Goal: Information Seeking & Learning: Compare options

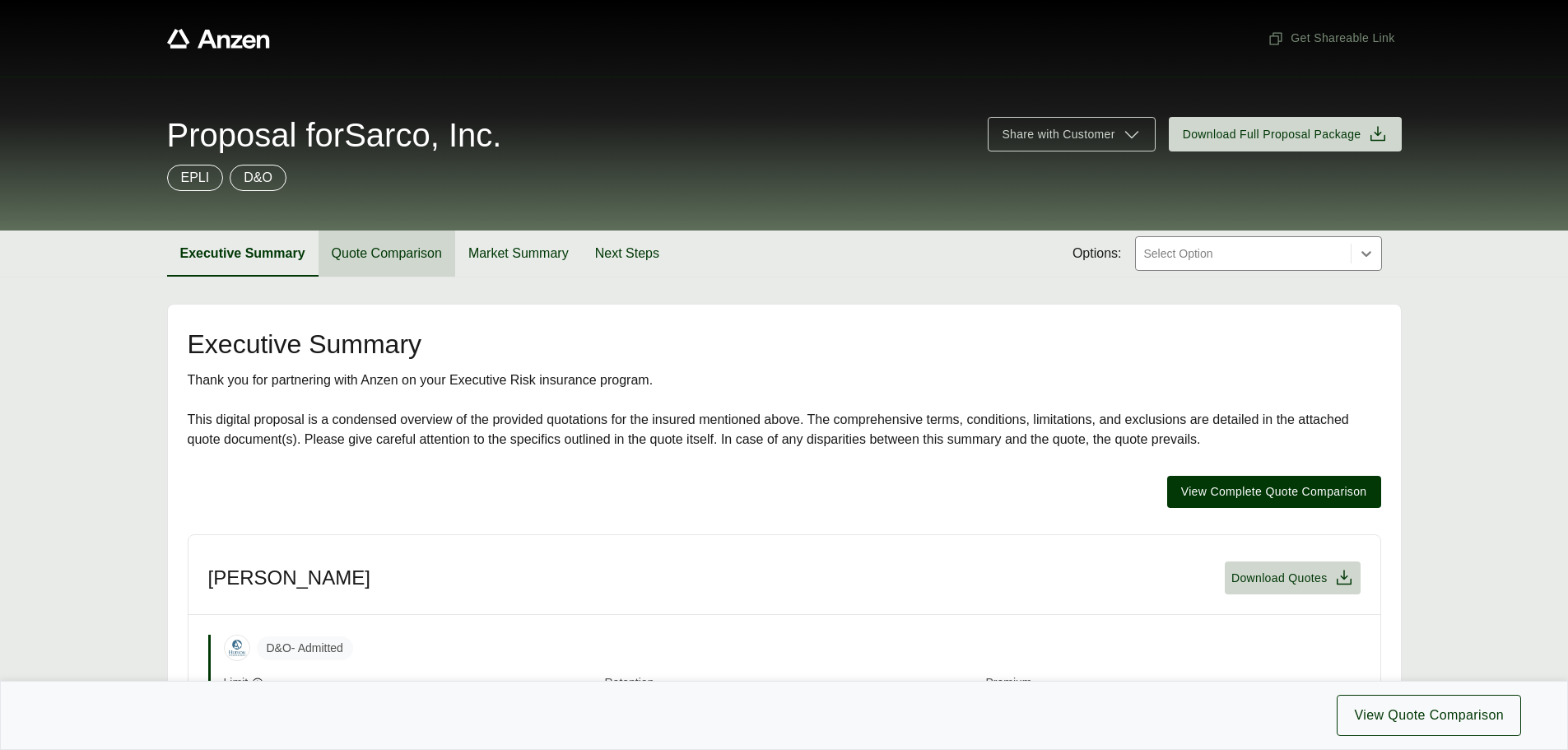
click at [355, 257] on button "Quote Comparison" at bounding box center [387, 253] width 136 height 46
click at [392, 255] on button "Quote Comparison" at bounding box center [387, 253] width 136 height 46
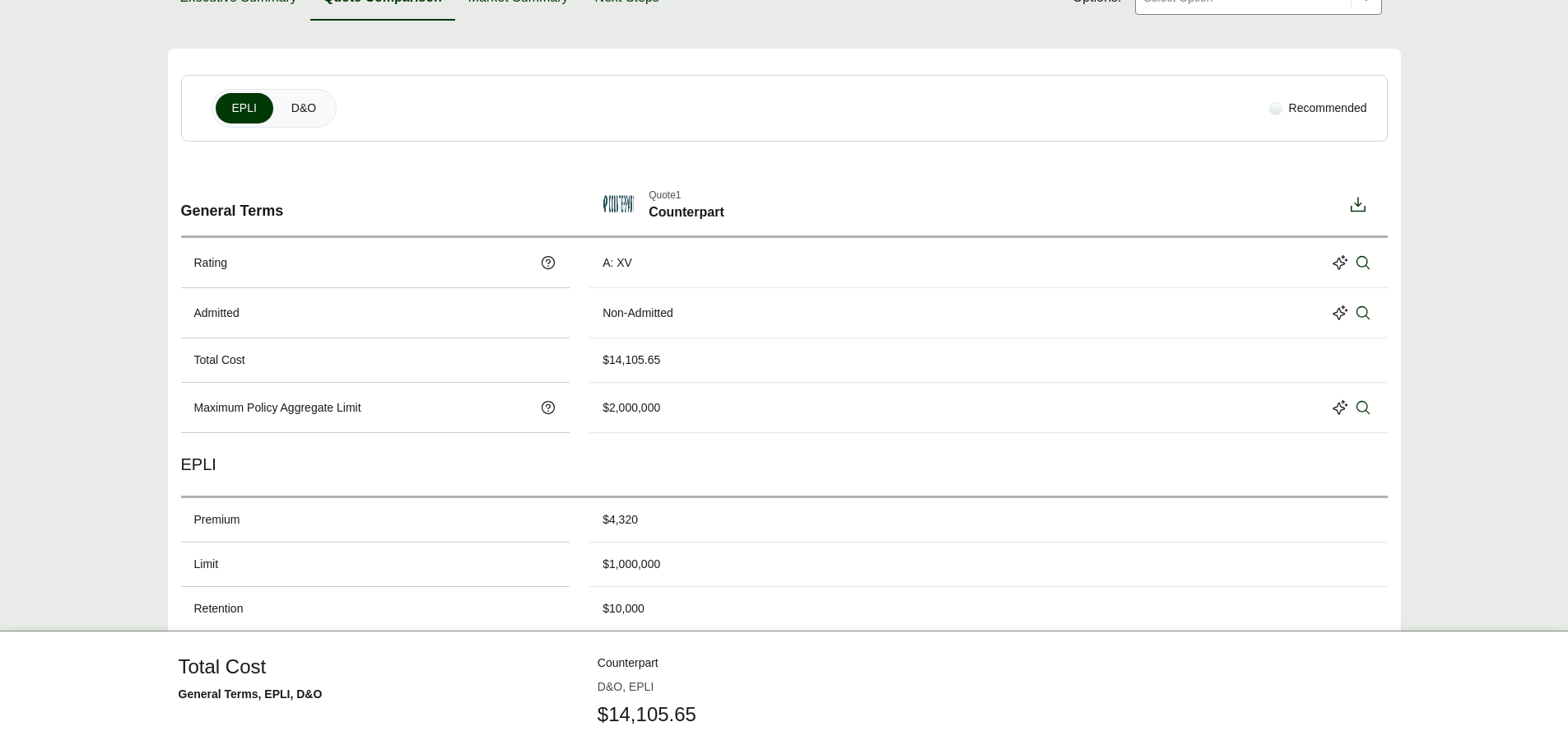
scroll to position [329, 0]
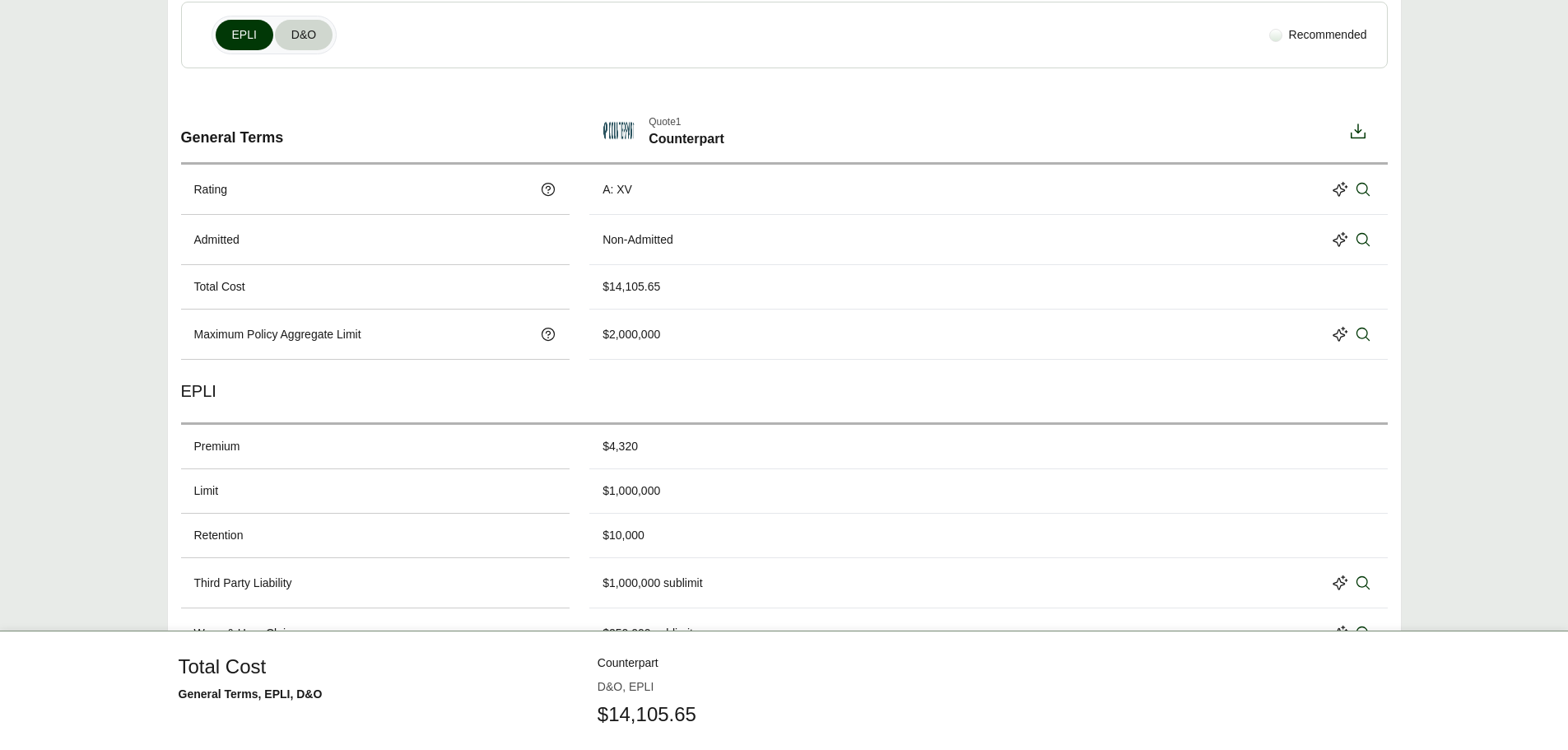
click at [300, 34] on span "D&O" at bounding box center [303, 35] width 25 height 17
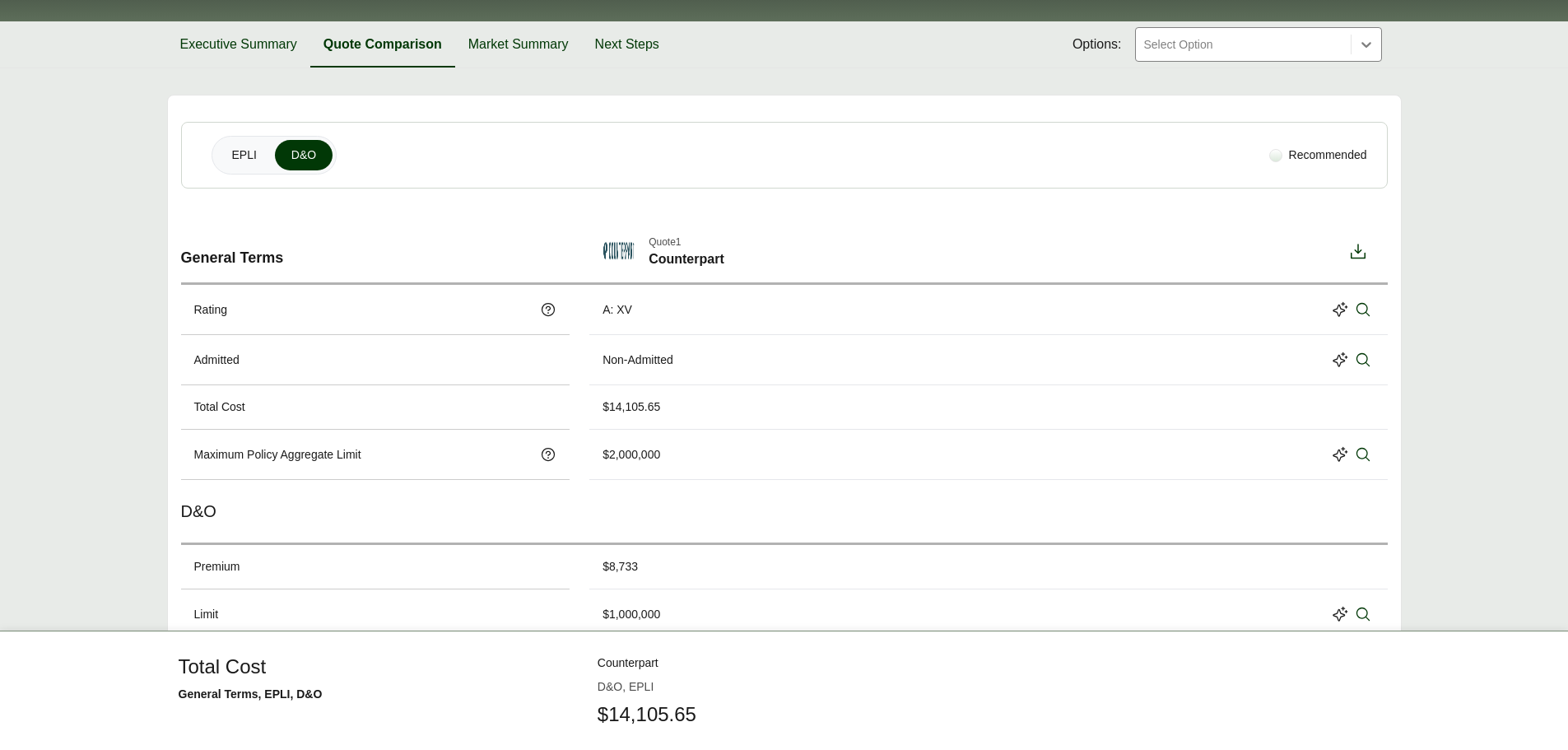
scroll to position [0, 0]
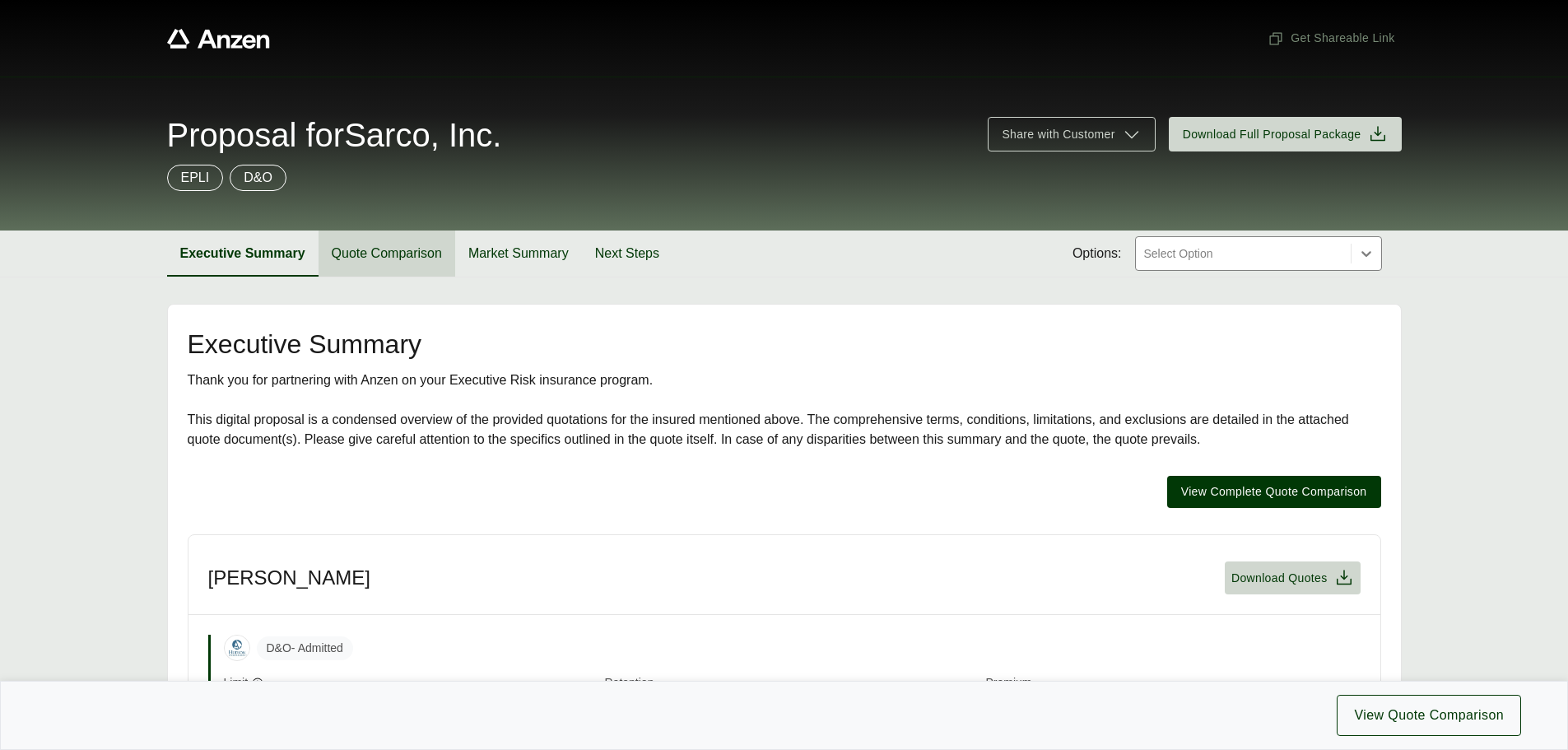
click at [433, 254] on button "Quote Comparison" at bounding box center [387, 253] width 136 height 46
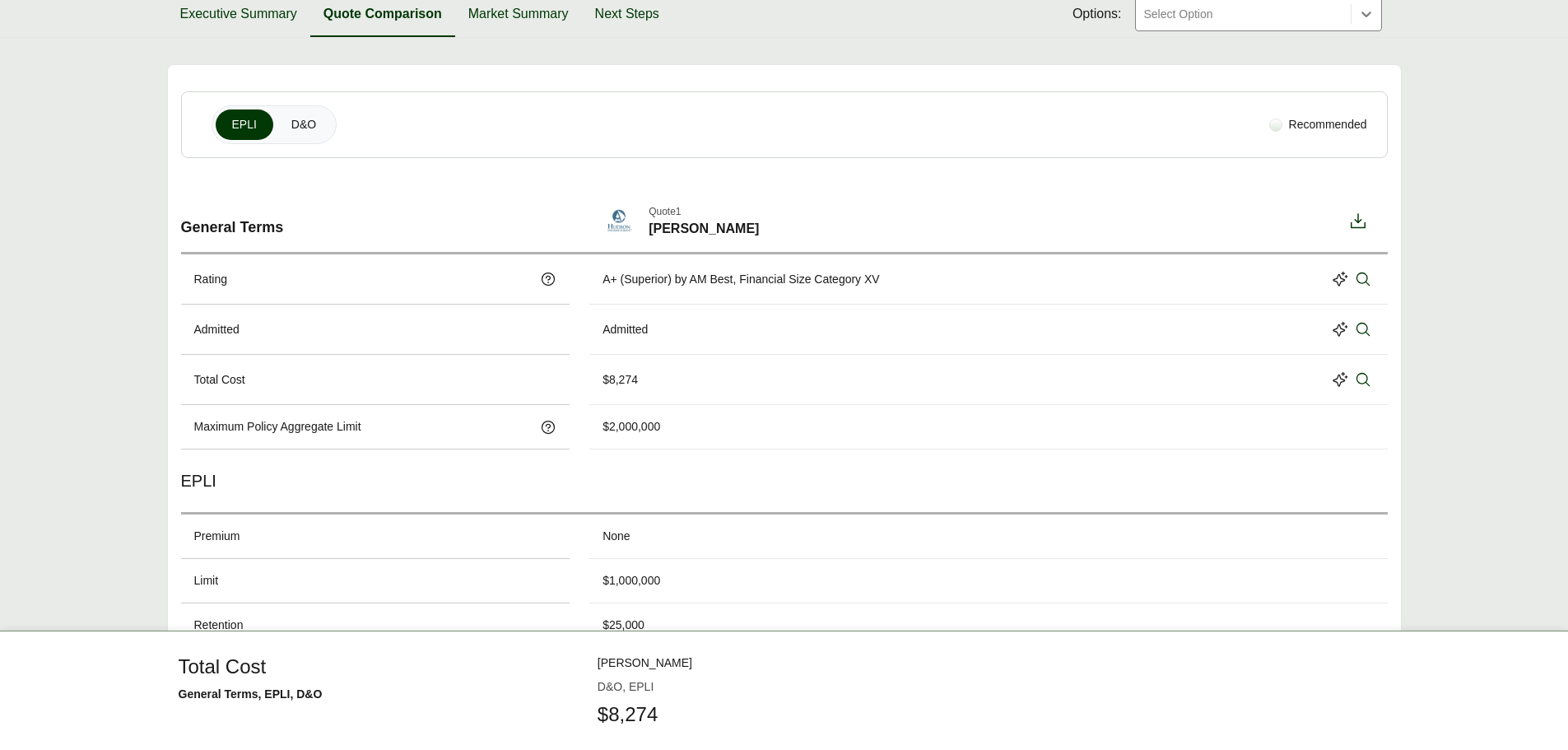
scroll to position [216, 0]
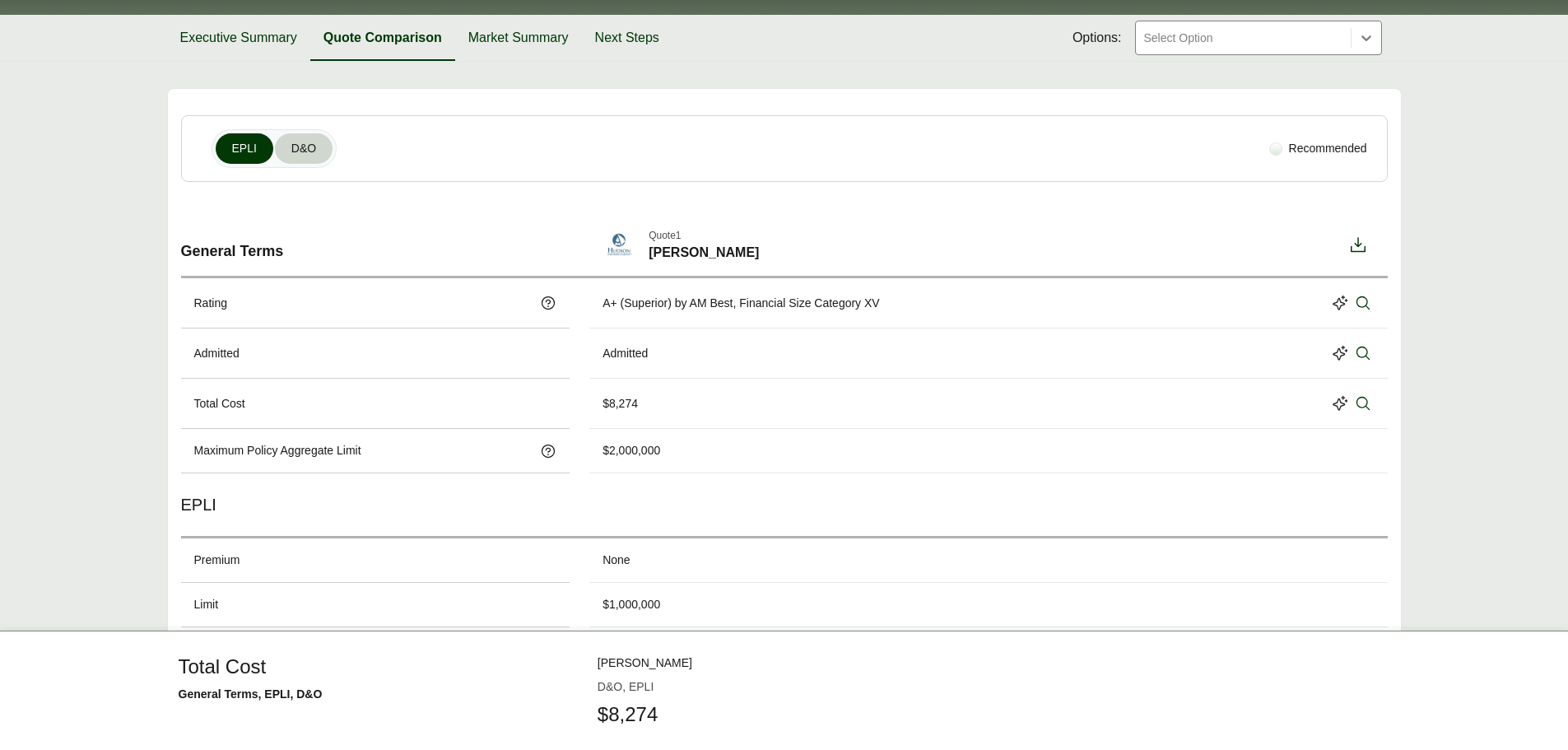
click at [327, 159] on button "D&O" at bounding box center [304, 148] width 58 height 31
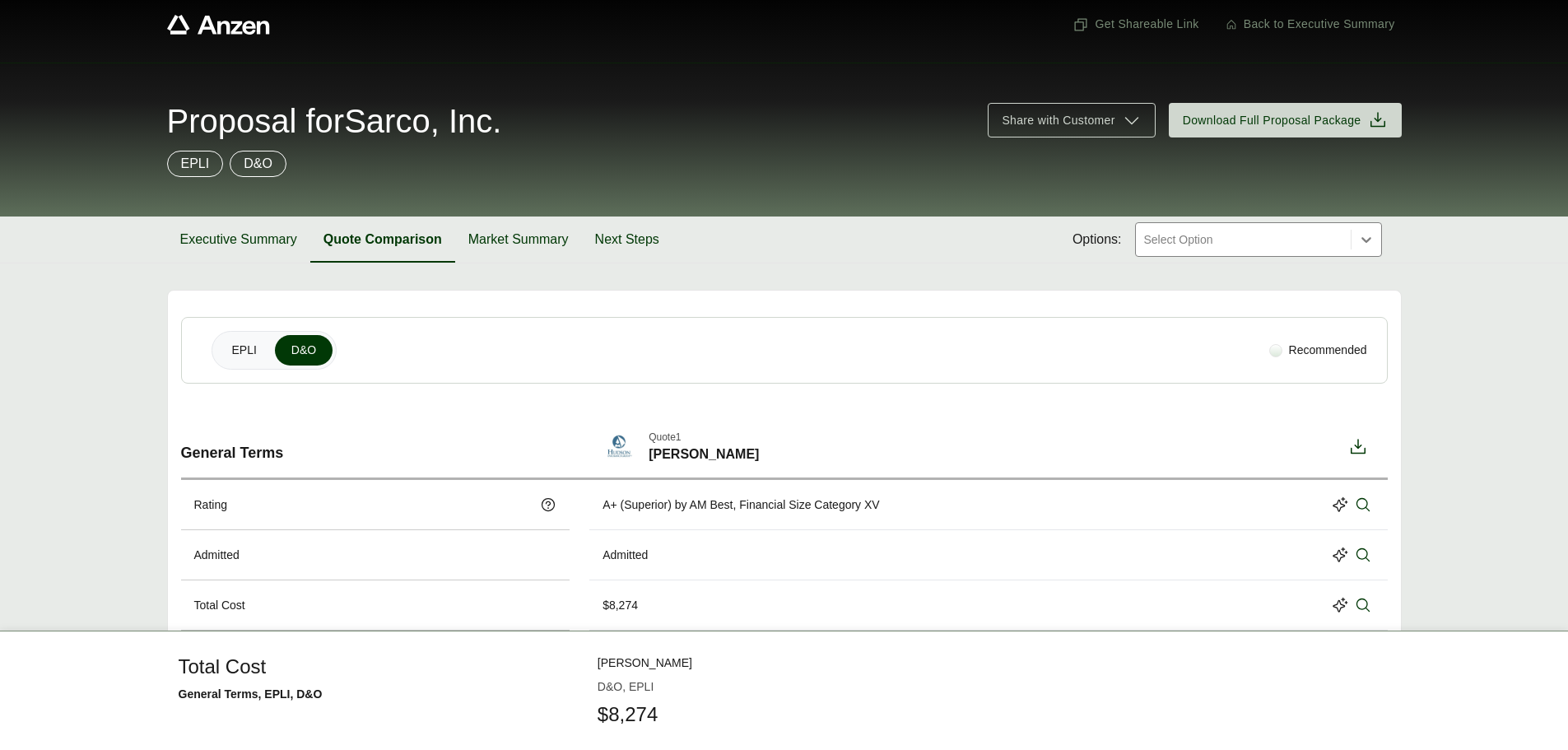
scroll to position [0, 0]
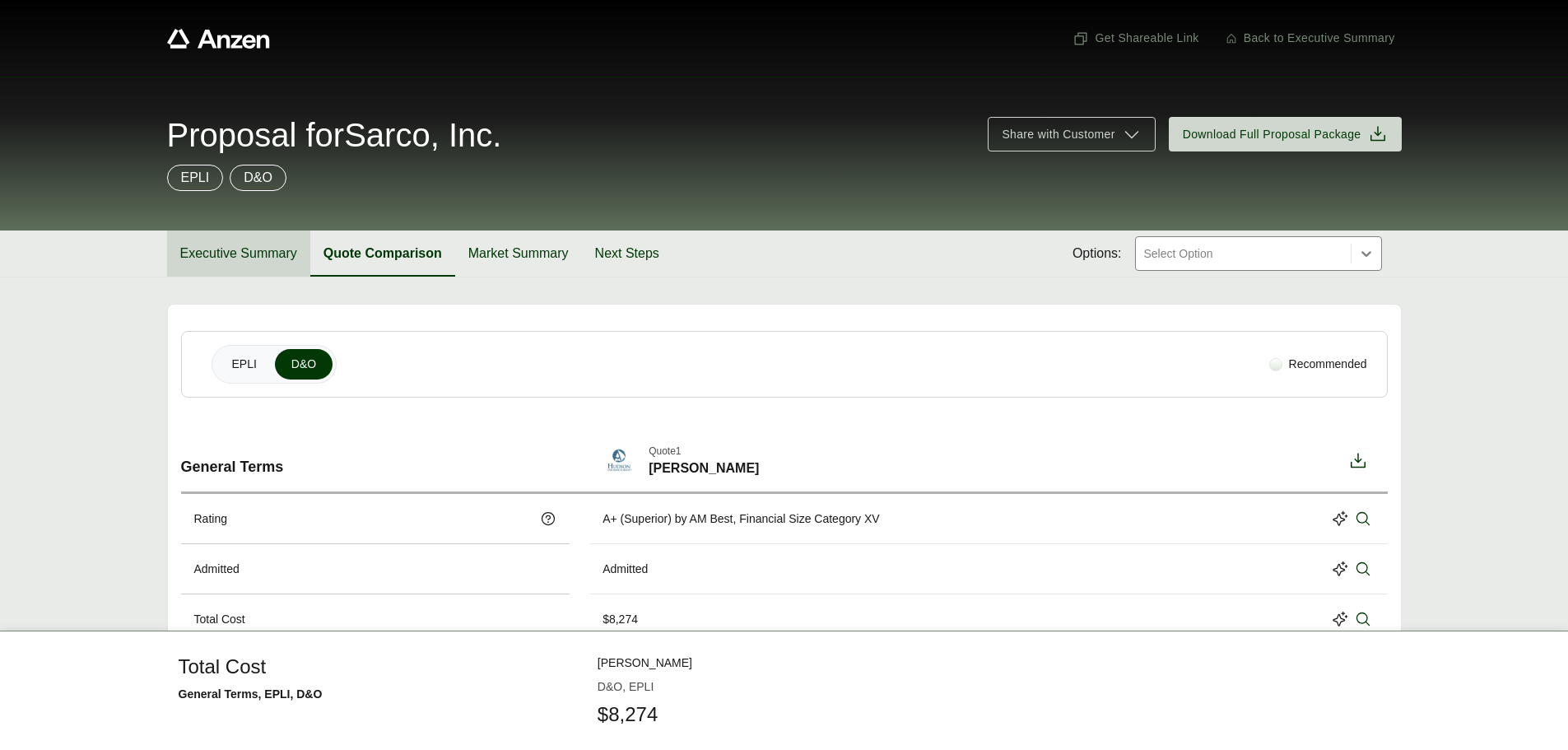
click at [207, 251] on button "Executive Summary" at bounding box center [238, 253] width 143 height 46
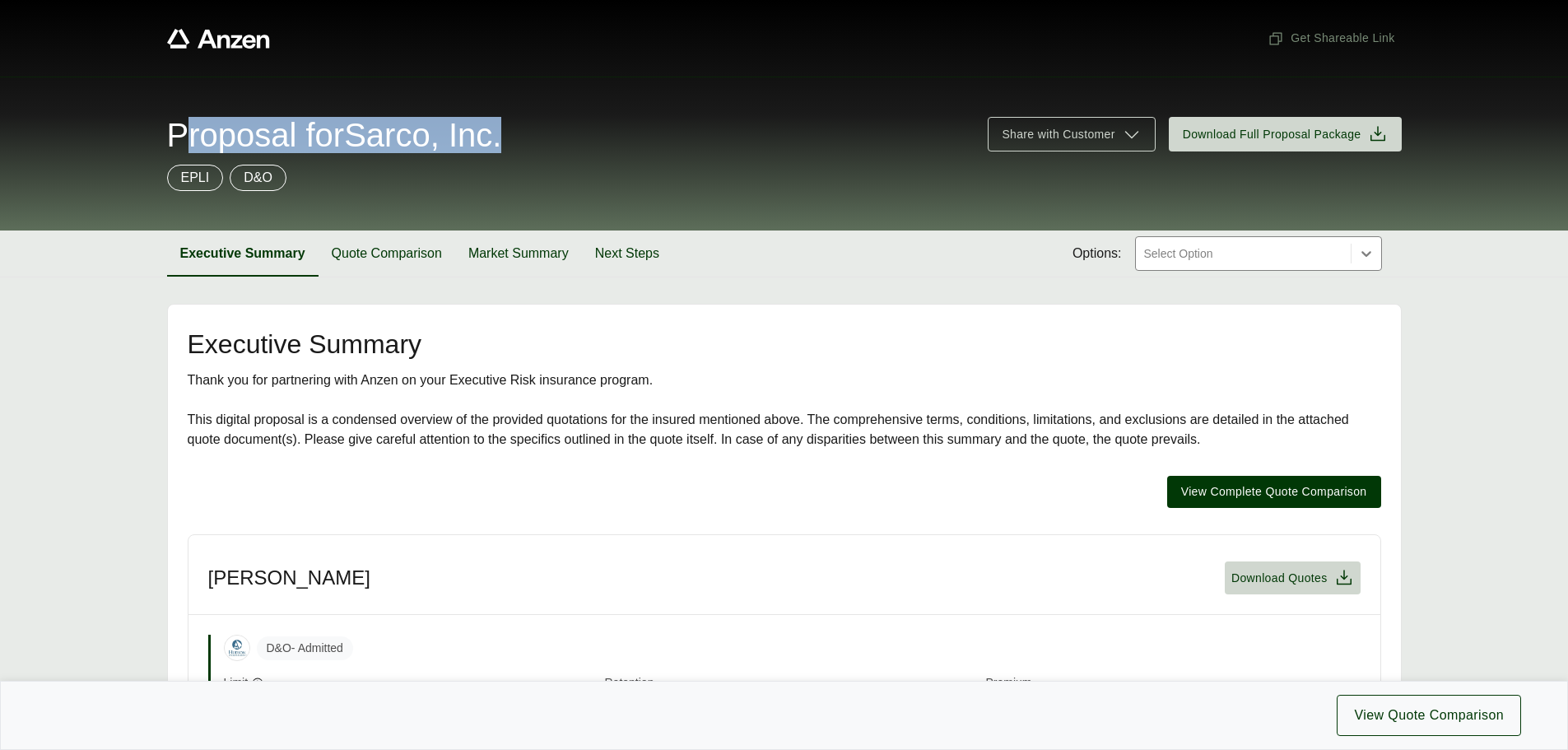
drag, startPoint x: 519, startPoint y: 138, endPoint x: 284, endPoint y: 246, distance: 258.6
click at [168, 147] on div "Proposal for Sarco, Inc." at bounding box center [567, 134] width 802 height 33
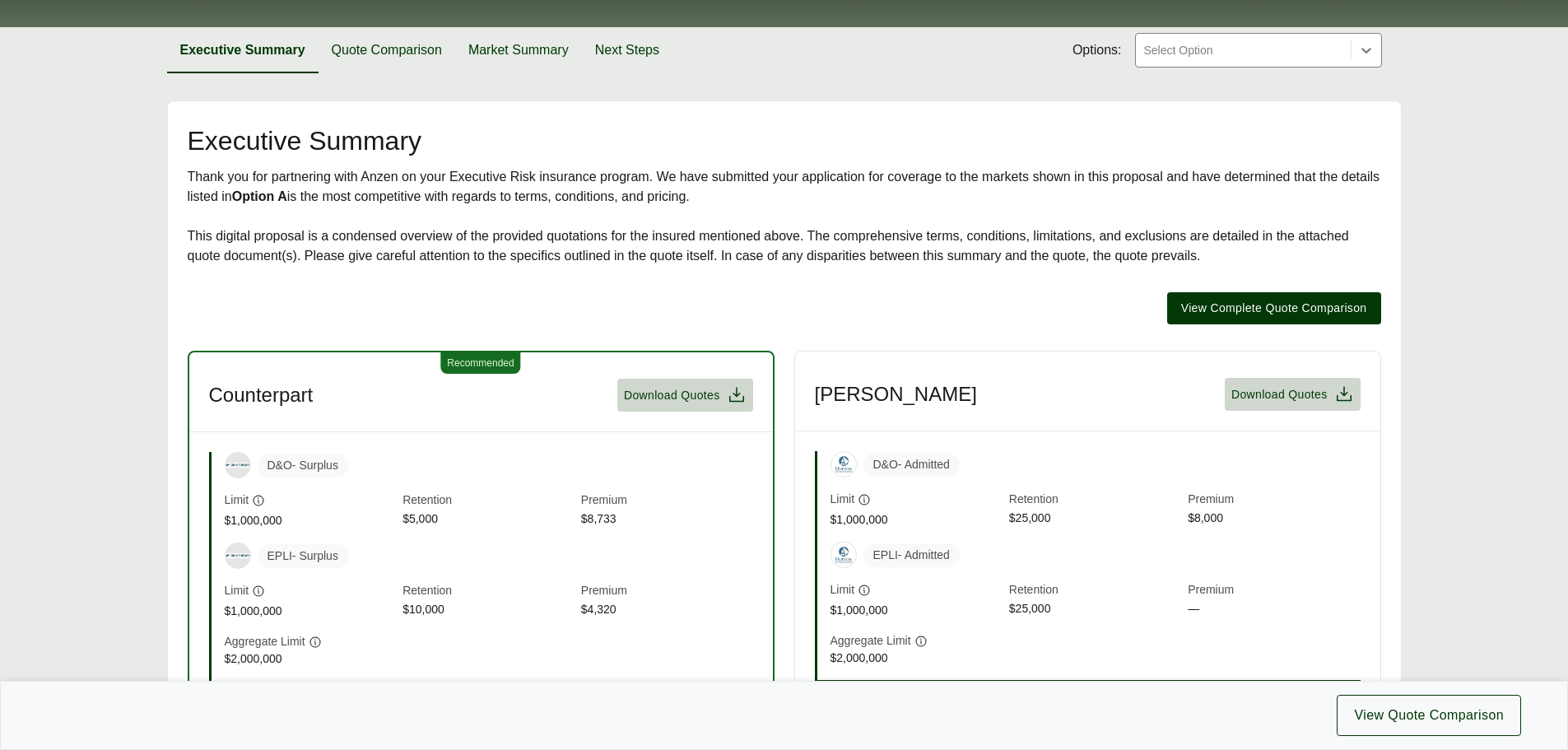
scroll to position [82, 0]
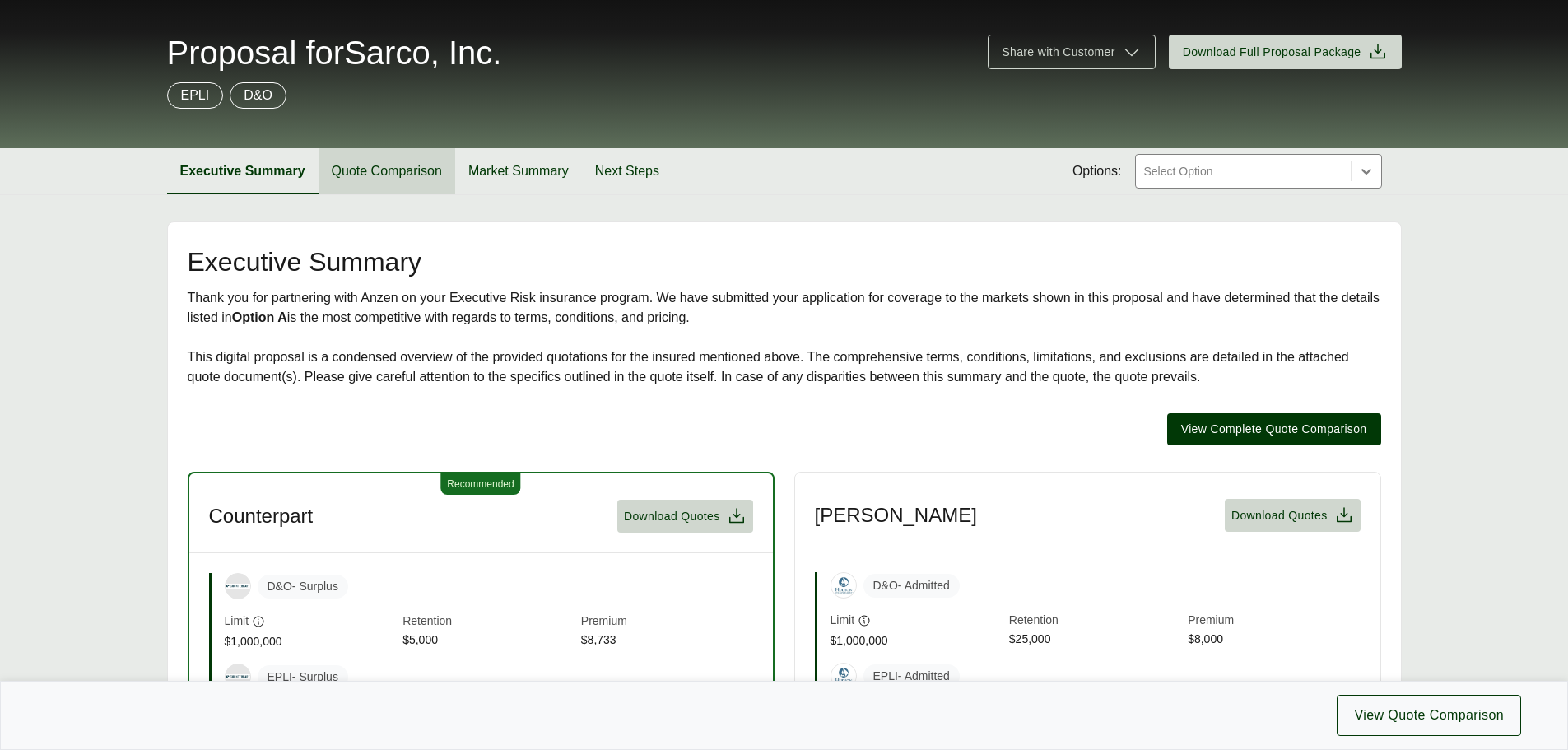
click at [404, 161] on button "Quote Comparison" at bounding box center [387, 171] width 136 height 46
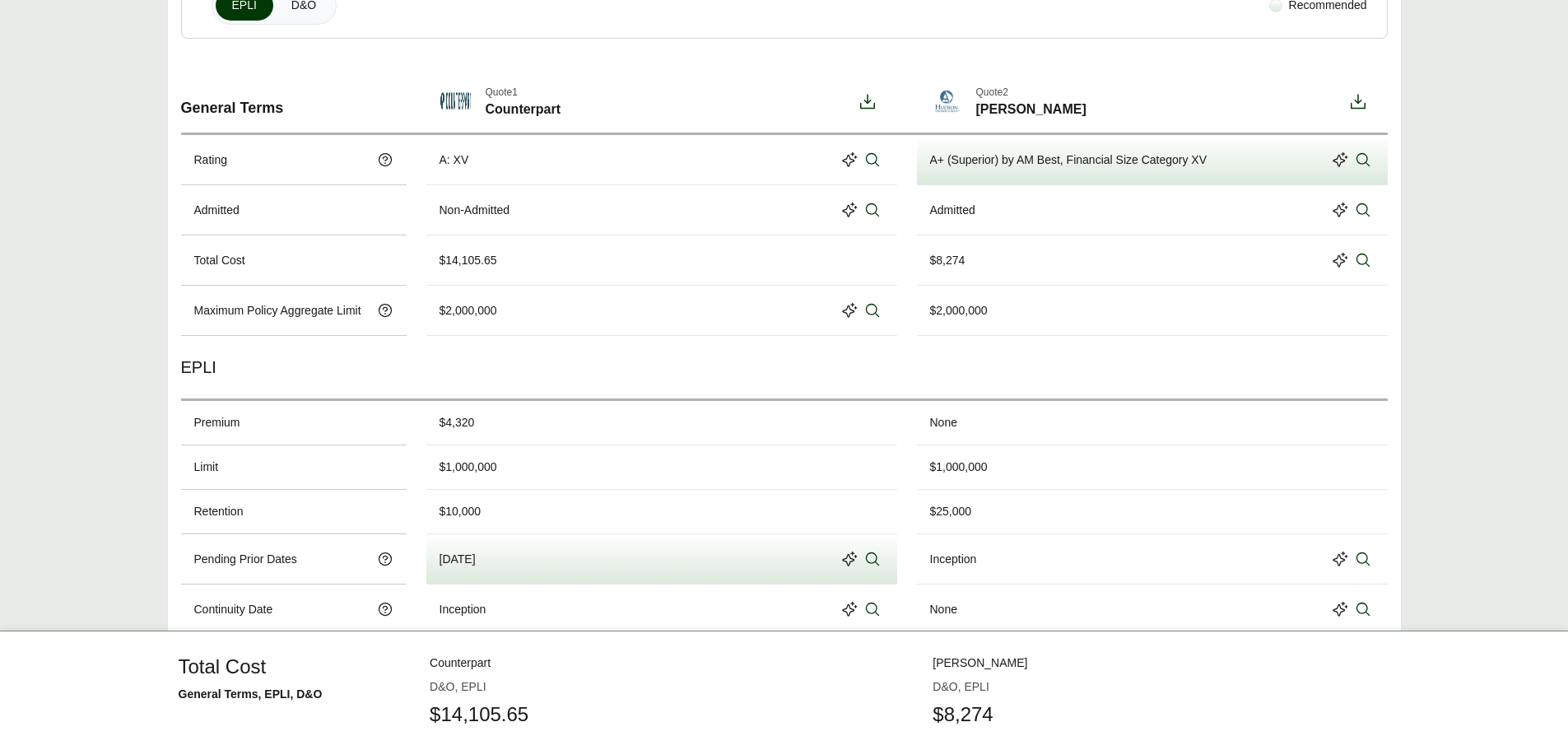
scroll to position [162, 0]
